Goal: Information Seeking & Learning: Learn about a topic

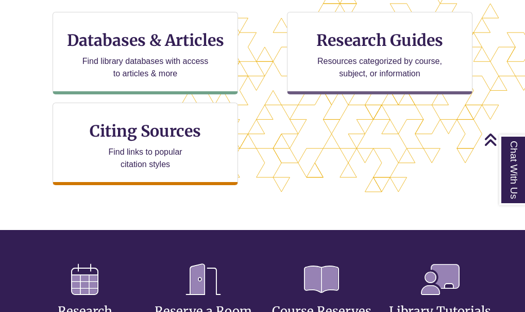
scroll to position [309, 0]
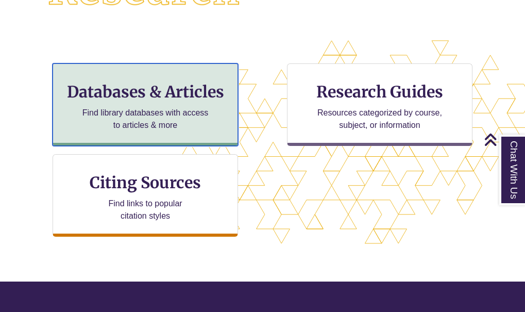
click at [189, 114] on p "Find library databases with access to articles & more" at bounding box center [145, 119] width 135 height 25
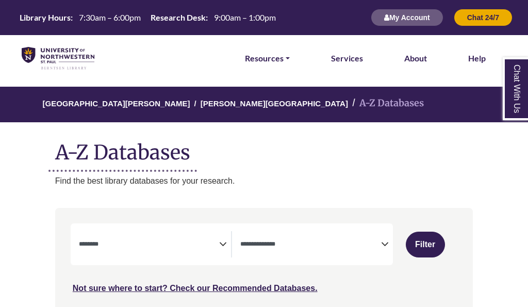
select select "Database Subject Filter"
select select "Database Types Filter"
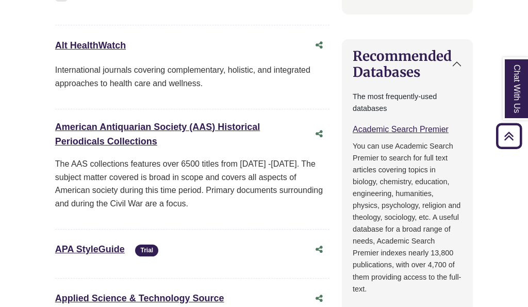
scroll to position [309, 0]
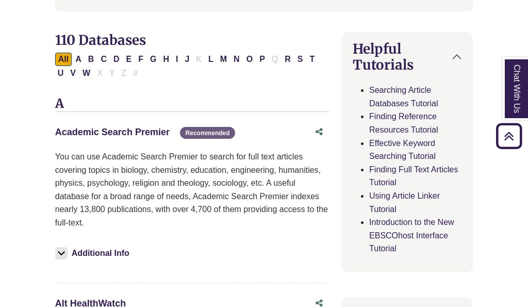
click at [87, 129] on link "Academic Search Premier This link opens in a new window" at bounding box center [112, 132] width 114 height 10
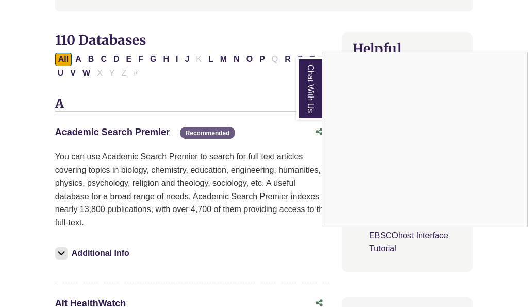
click at [141, 128] on div "Chat With Us" at bounding box center [264, 153] width 528 height 307
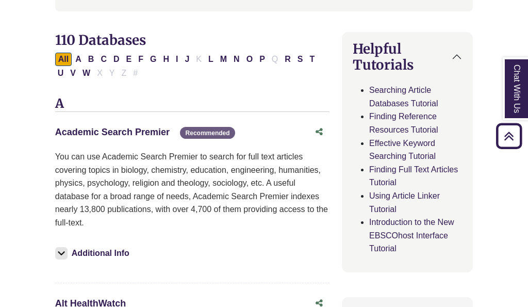
click at [141, 130] on link "Academic Search Premier This link opens in a new window" at bounding box center [112, 132] width 114 height 10
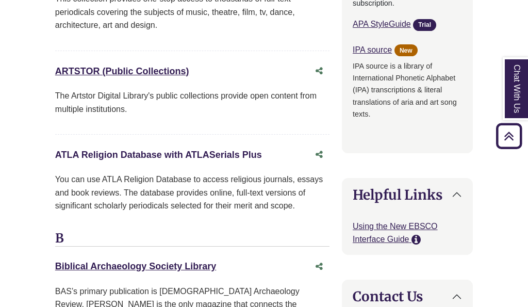
scroll to position [1186, 0]
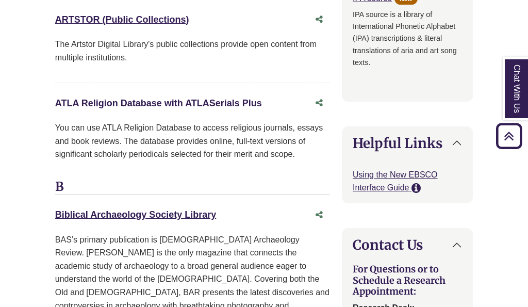
click at [164, 98] on link "ATLA Religion Database with ATLASerials Plus This link opens in a new window" at bounding box center [158, 103] width 207 height 10
click at [211, 102] on link "ATLA Religion Database with ATLASerials Plus This link opens in a new window" at bounding box center [158, 103] width 207 height 10
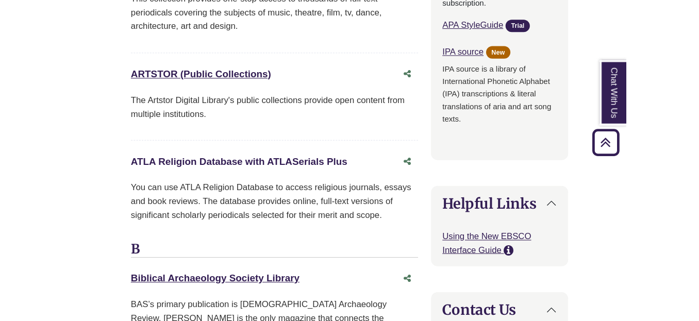
scroll to position [1031, 0]
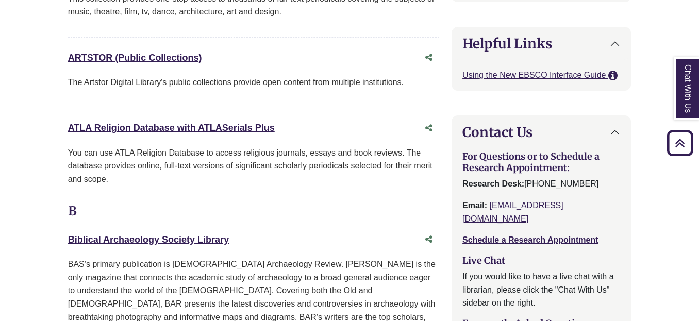
click at [305, 51] on div "ARTSTOR (Public Collections) This link opens in a new window" at bounding box center [243, 58] width 351 height 15
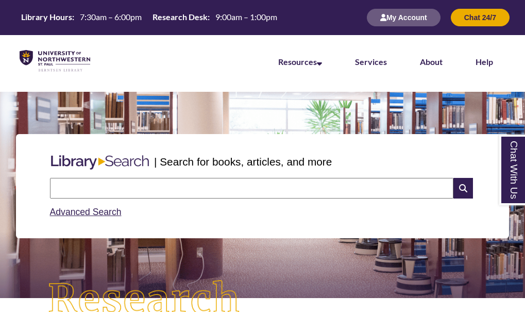
click at [234, 184] on input "text" at bounding box center [252, 188] width 404 height 21
type input "*******"
